Goal: Task Accomplishment & Management: Use online tool/utility

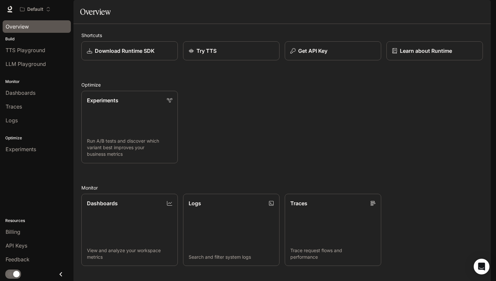
click at [11, 26] on span "Overview" at bounding box center [17, 27] width 23 height 8
click at [43, 25] on div "Overview" at bounding box center [37, 27] width 62 height 8
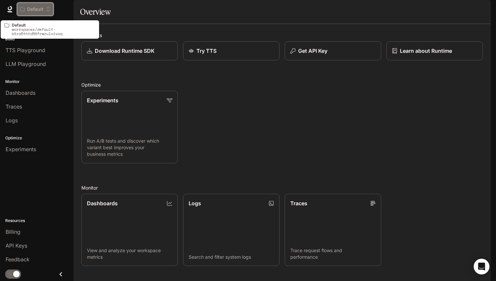
click at [36, 8] on p "Default" at bounding box center [35, 10] width 16 height 6
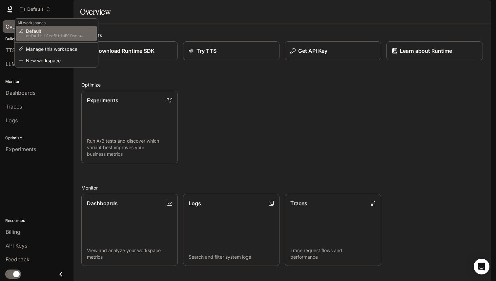
click at [256, 165] on div "Open workspace menu" at bounding box center [248, 140] width 496 height 281
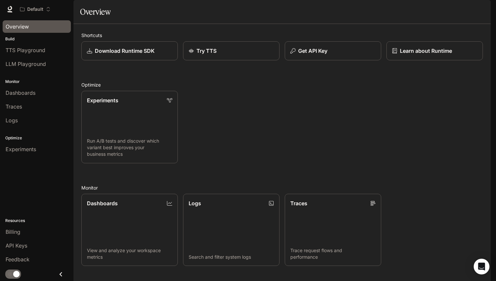
click at [251, 140] on div "Experiments Run A/B tests and discover which variant best improves your busines…" at bounding box center [279, 125] width 407 height 78
click at [44, 9] on div "Default" at bounding box center [33, 10] width 26 height 6
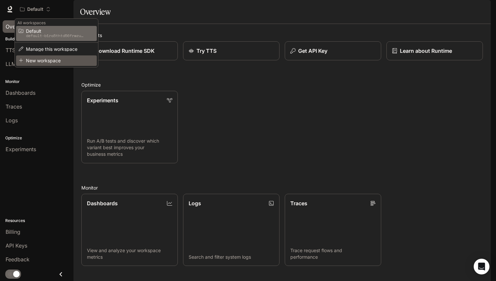
click at [49, 61] on span "New workspace" at bounding box center [55, 60] width 59 height 5
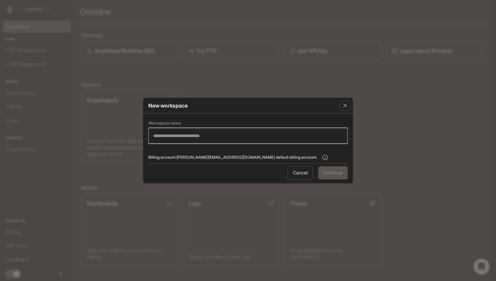
click at [208, 137] on input "text" at bounding box center [248, 135] width 199 height 7
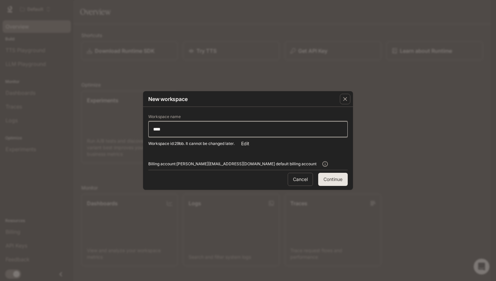
type input "****"
click at [329, 181] on button "Continue" at bounding box center [333, 179] width 30 height 13
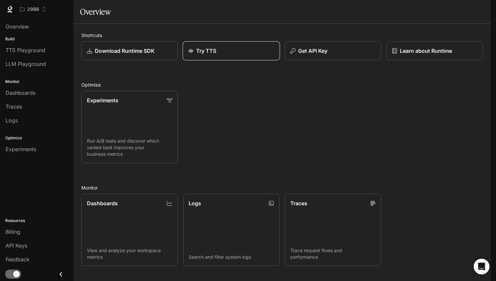
click at [222, 55] on div "Try TTS" at bounding box center [231, 51] width 86 height 8
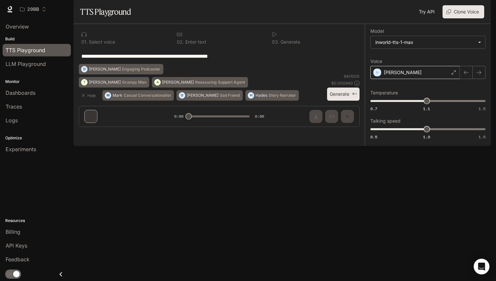
click at [432, 79] on div "Dennis" at bounding box center [415, 72] width 90 height 13
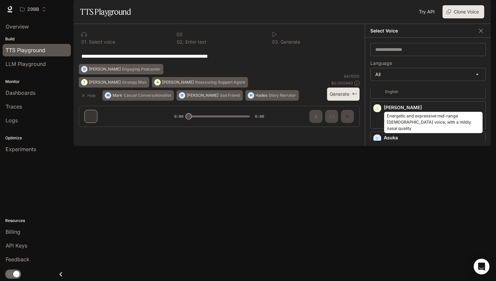
scroll to position [71, 0]
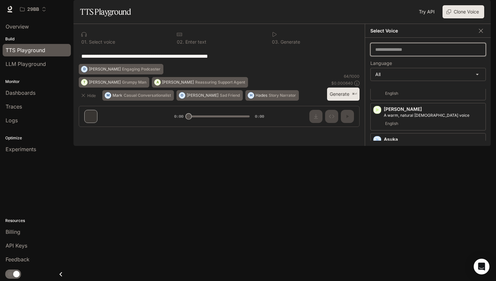
click at [402, 53] on input "text" at bounding box center [428, 49] width 115 height 7
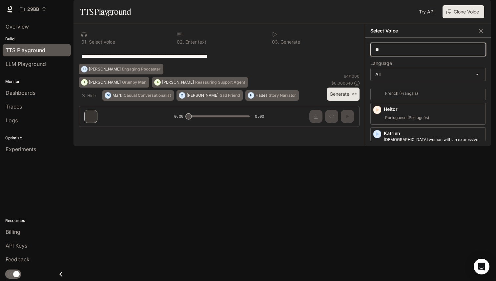
scroll to position [0, 0]
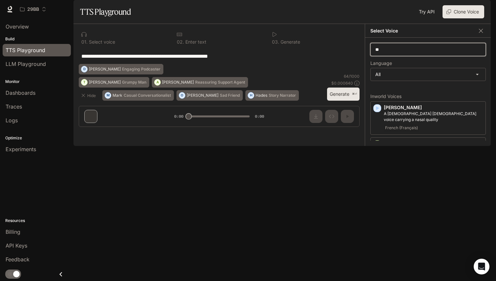
type input "*"
click at [343, 64] on div "**********" at bounding box center [219, 56] width 281 height 16
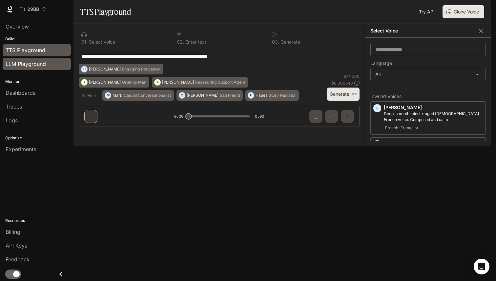
click at [36, 64] on span "LLM Playground" at bounding box center [26, 64] width 40 height 8
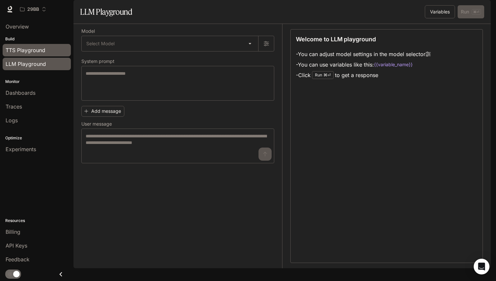
click at [37, 53] on span "TTS Playground" at bounding box center [26, 50] width 40 height 8
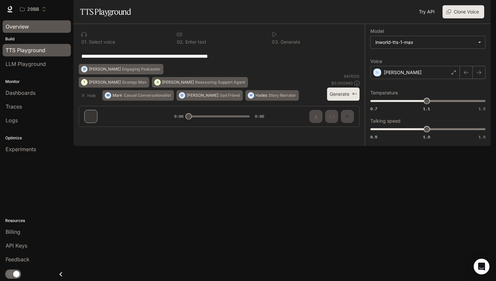
click at [26, 28] on span "Overview" at bounding box center [17, 27] width 23 height 8
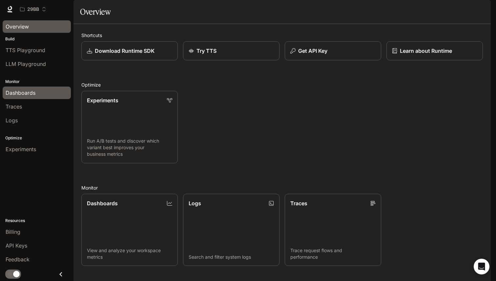
click at [34, 94] on span "Dashboards" at bounding box center [21, 93] width 30 height 8
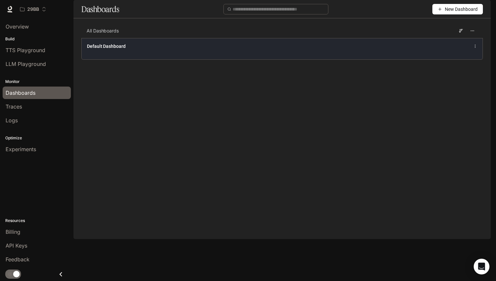
click at [153, 59] on div "Default Dashboard" at bounding box center [282, 48] width 401 height 21
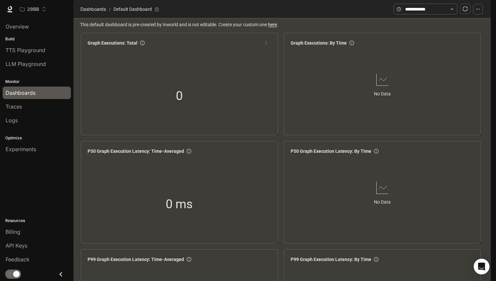
scroll to position [28, 0]
click at [37, 151] on div "Experiments" at bounding box center [37, 149] width 62 height 8
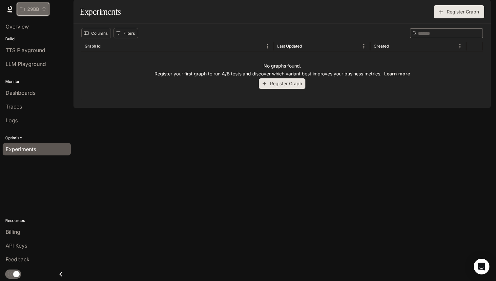
click at [35, 9] on p "29BB" at bounding box center [33, 10] width 12 height 6
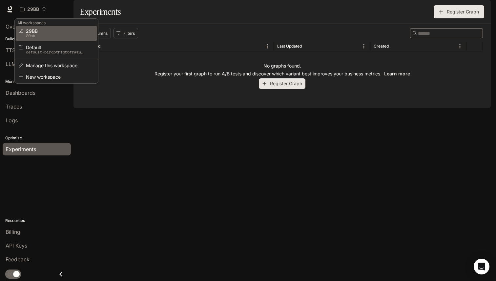
click at [51, 36] on p "29bb" at bounding box center [55, 35] width 59 height 5
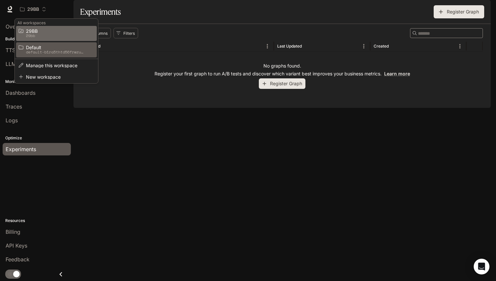
click at [52, 47] on span "Default" at bounding box center [55, 47] width 59 height 5
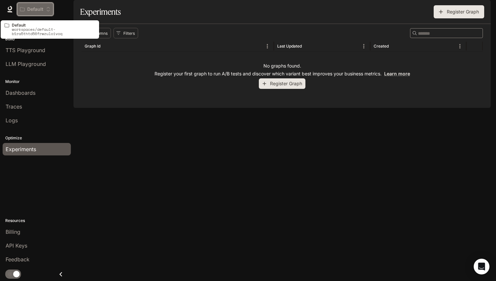
click at [43, 8] on p "Default" at bounding box center [35, 10] width 16 height 6
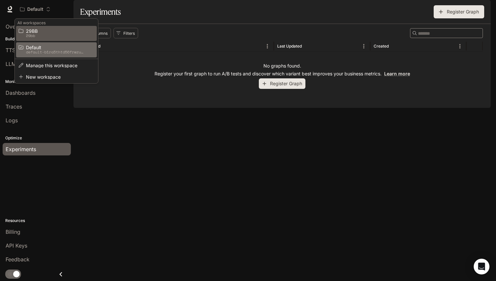
click at [44, 35] on p "29bb" at bounding box center [55, 35] width 59 height 5
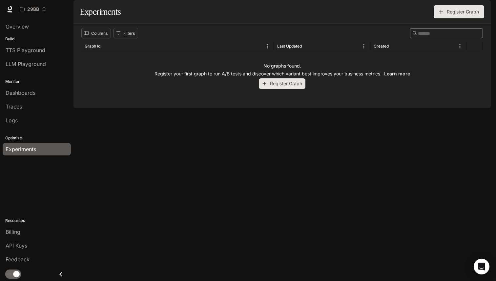
click at [425, 9] on span "Runtime" at bounding box center [419, 9] width 19 height 8
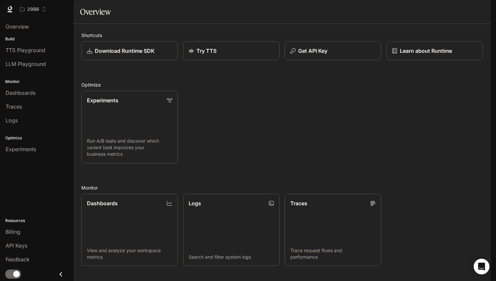
click at [425, 9] on span "Runtime" at bounding box center [419, 9] width 19 height 8
click at [483, 10] on img "button" at bounding box center [481, 9] width 9 height 9
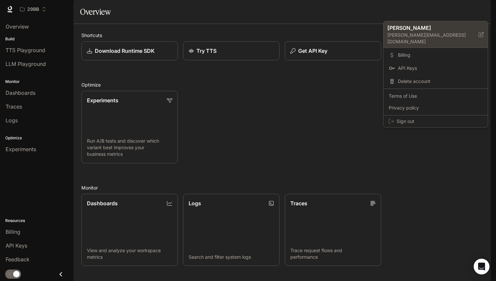
click at [421, 32] on p "connor.snape.create@gmail.com" at bounding box center [432, 38] width 91 height 13
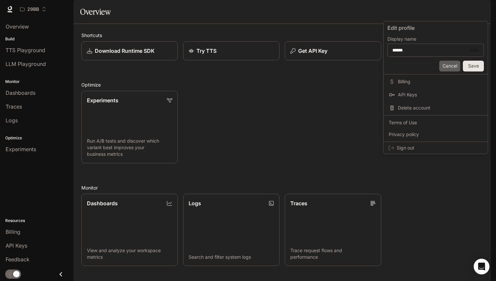
click at [453, 67] on button "Cancel" at bounding box center [449, 66] width 21 height 11
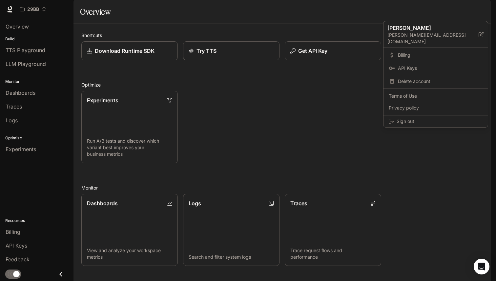
click at [483, 8] on div at bounding box center [248, 140] width 496 height 281
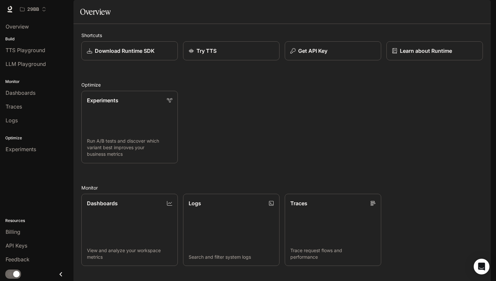
click at [483, 8] on img "button" at bounding box center [481, 9] width 9 height 9
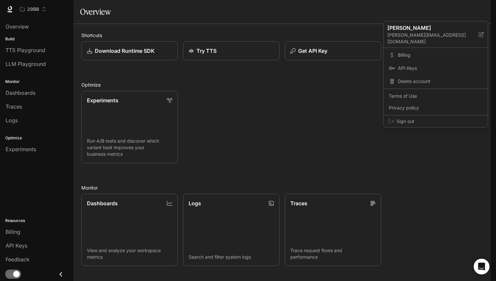
click at [454, 8] on div at bounding box center [248, 140] width 496 height 281
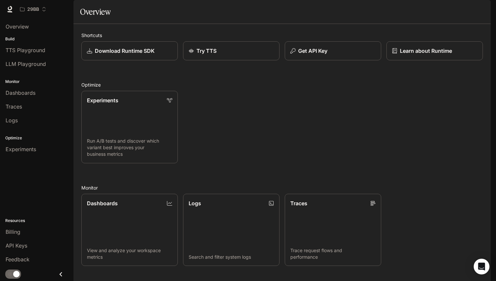
click at [451, 13] on link "Documentation Documentation" at bounding box center [452, 9] width 40 height 13
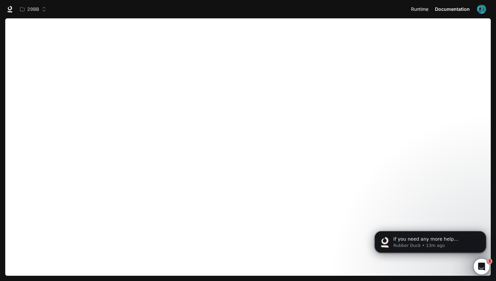
click at [422, 13] on link "Runtime Runtime" at bounding box center [420, 9] width 24 height 13
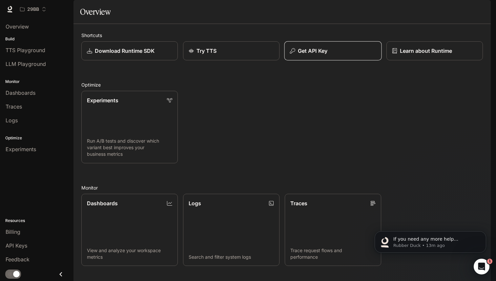
click at [331, 55] on div "Get API Key" at bounding box center [333, 51] width 86 height 8
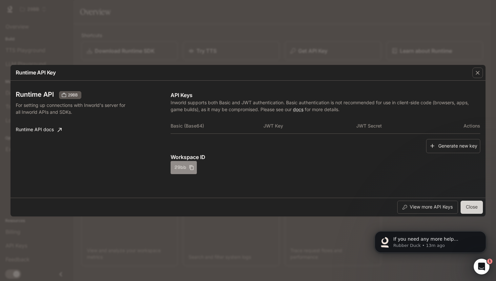
click at [177, 169] on button "29bb" at bounding box center [184, 167] width 26 height 13
click at [436, 152] on button "Generate new key" at bounding box center [453, 146] width 54 height 14
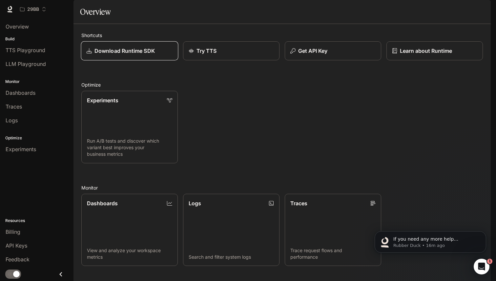
click at [134, 61] on link "Download Runtime SDK" at bounding box center [129, 50] width 97 height 19
